Goal: Information Seeking & Learning: Compare options

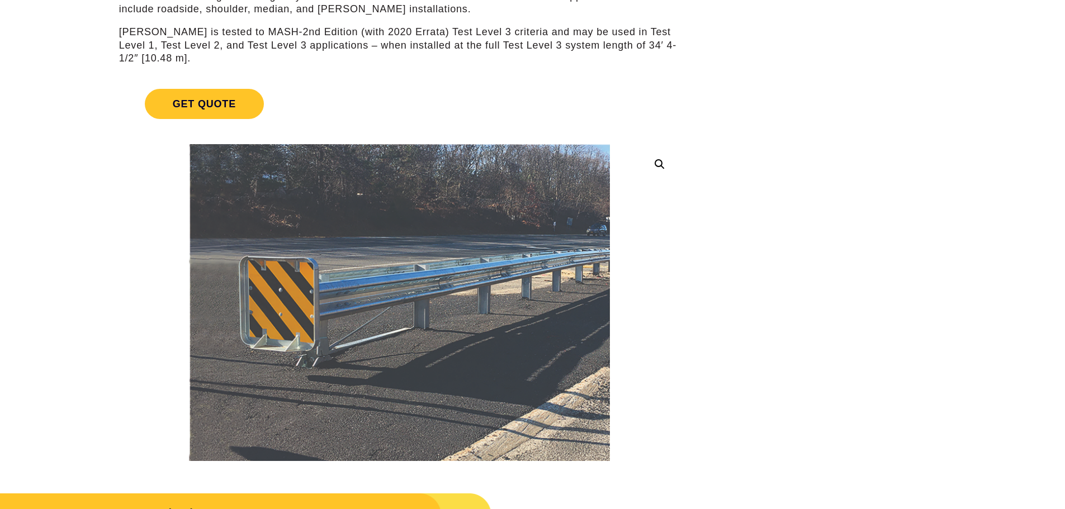
scroll to position [168, 0]
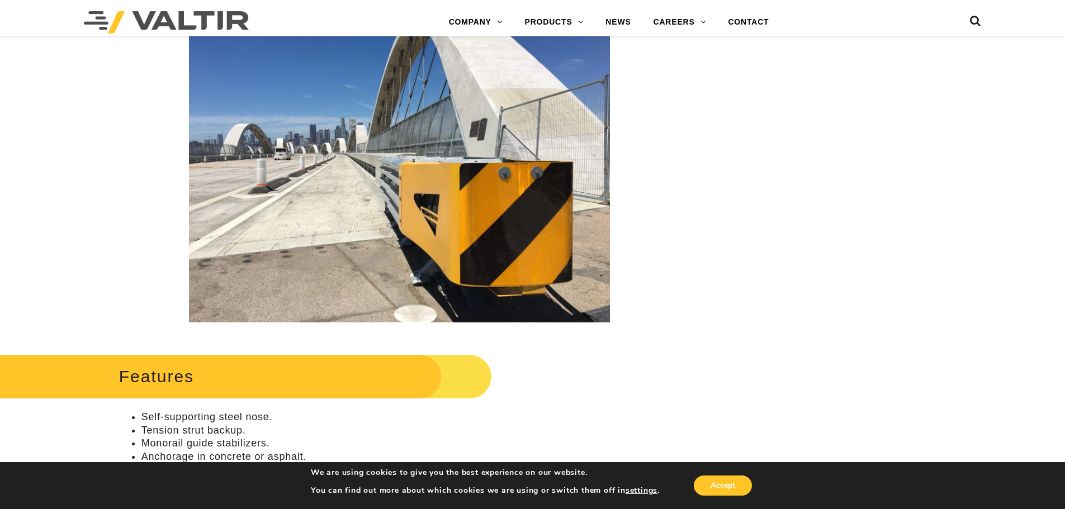
scroll to position [280, 0]
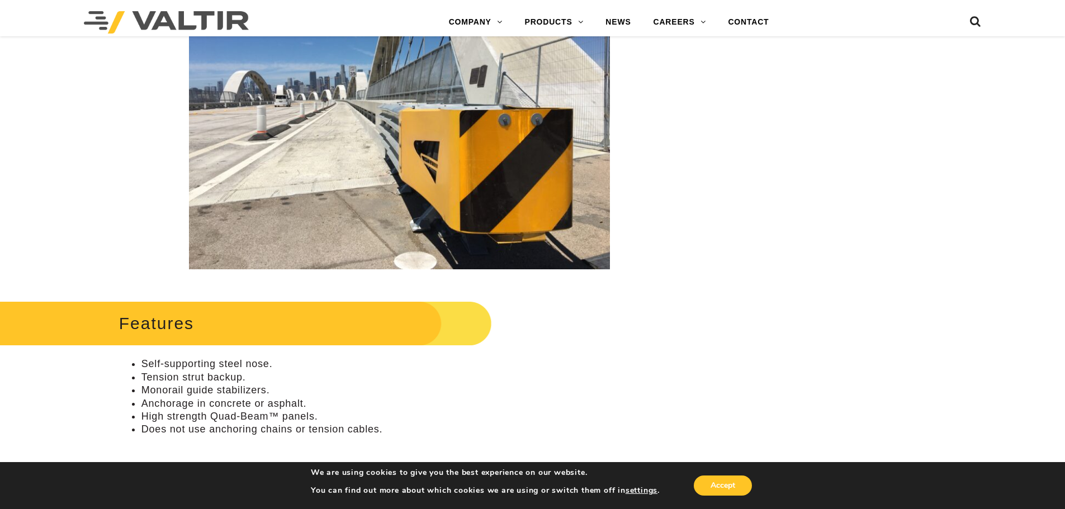
scroll to position [335, 0]
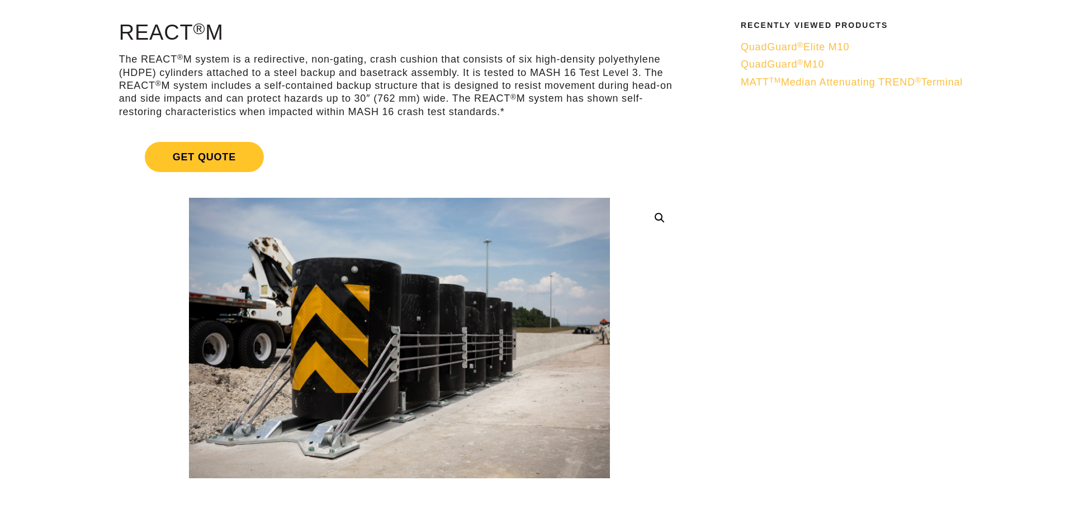
scroll to position [112, 0]
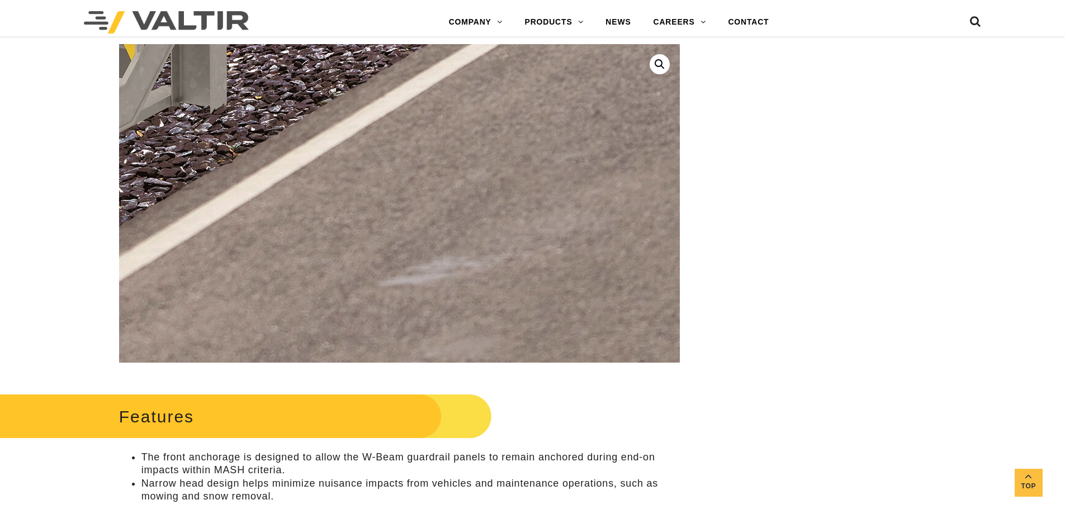
scroll to position [280, 0]
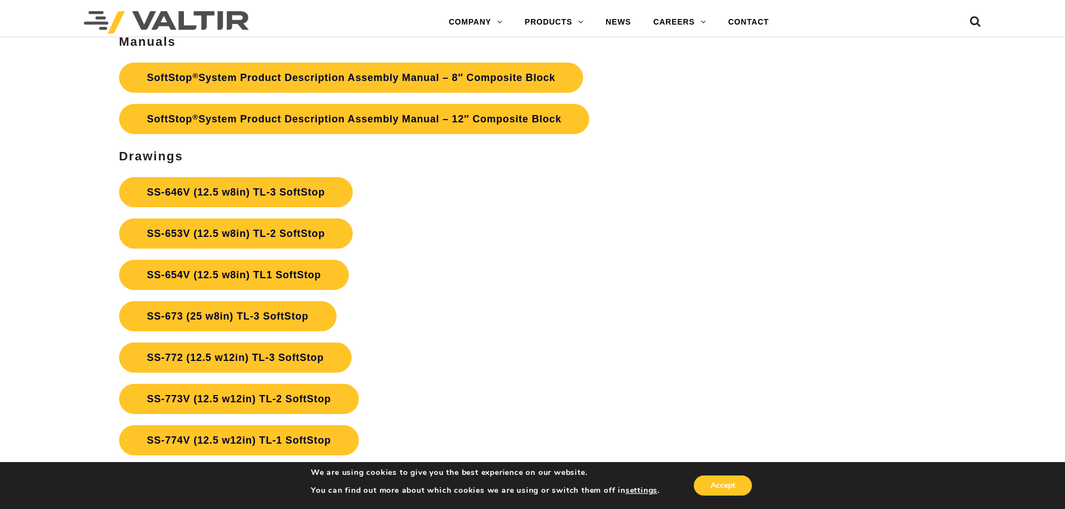
scroll to position [4305, 0]
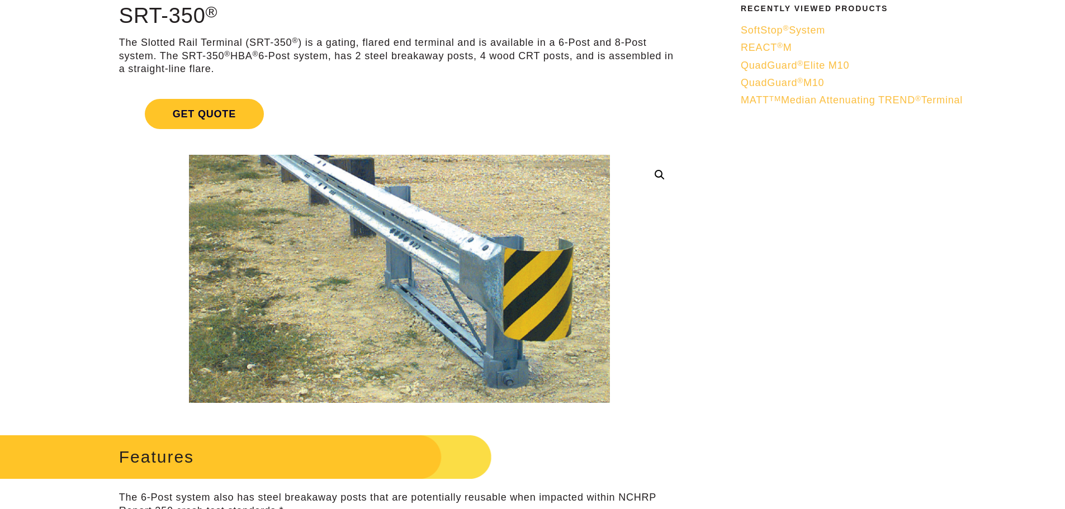
scroll to position [112, 0]
